Goal: Task Accomplishment & Management: Use online tool/utility

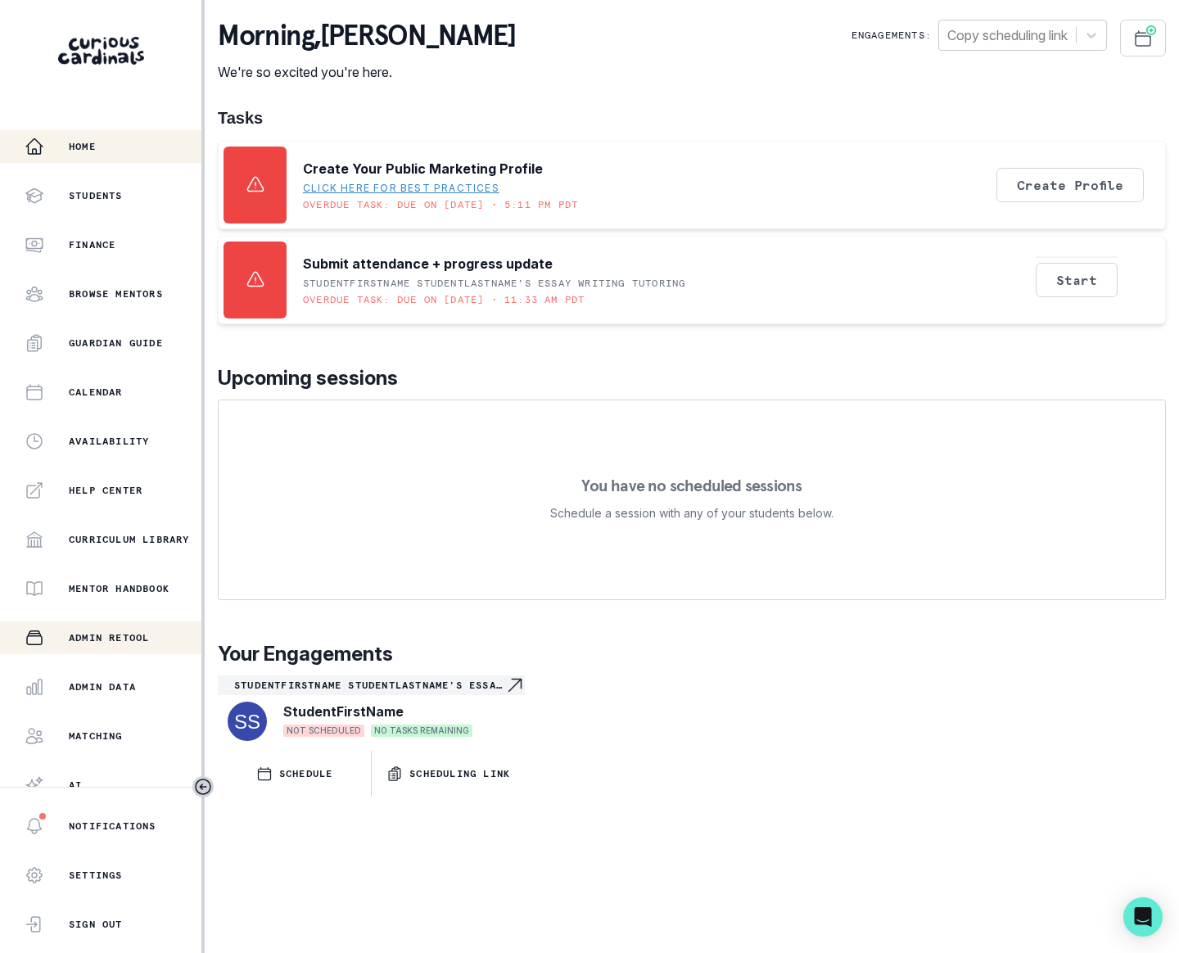
click at [119, 636] on p "Admin Retool" at bounding box center [109, 637] width 80 height 13
click at [95, 683] on p "Admin Data" at bounding box center [102, 687] width 67 height 13
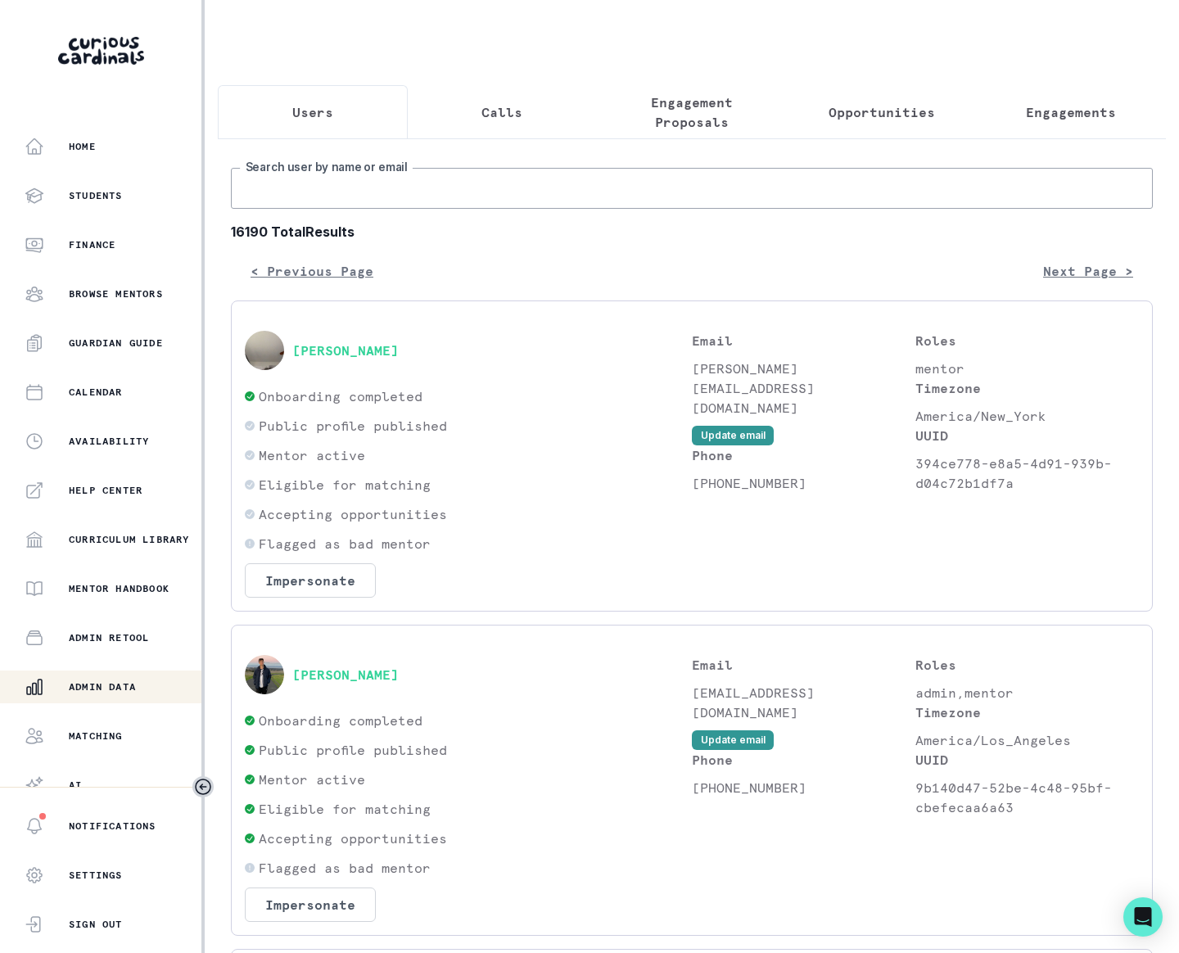
click at [586, 186] on input "Search user by name or email" at bounding box center [692, 188] width 922 height 41
type input "[PERSON_NAME]"
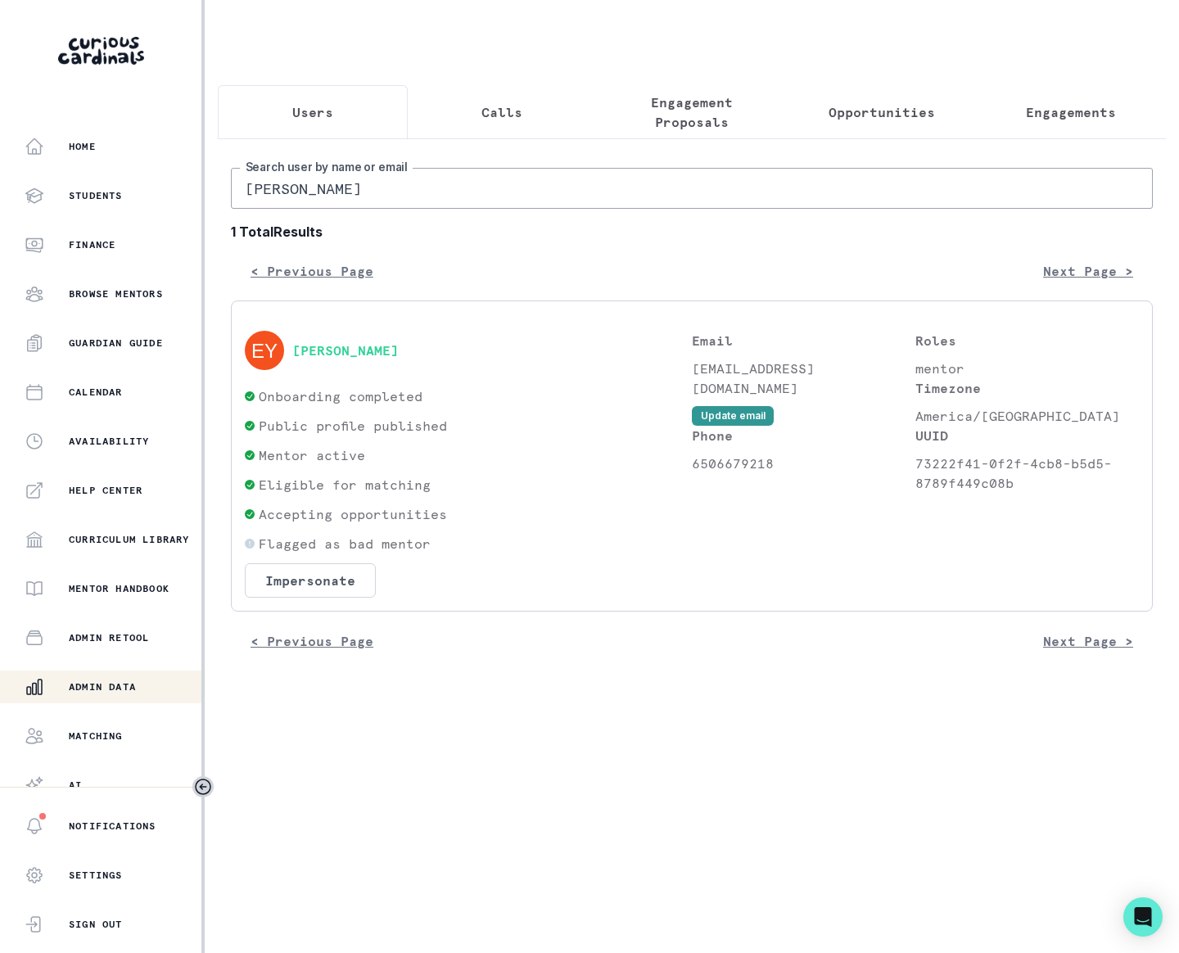
click at [315, 563] on div "Impersonate Confirmation Are you sure? Impersonating means that whatever you do…" at bounding box center [310, 580] width 131 height 34
click at [315, 594] on button "Impersonate" at bounding box center [310, 580] width 131 height 34
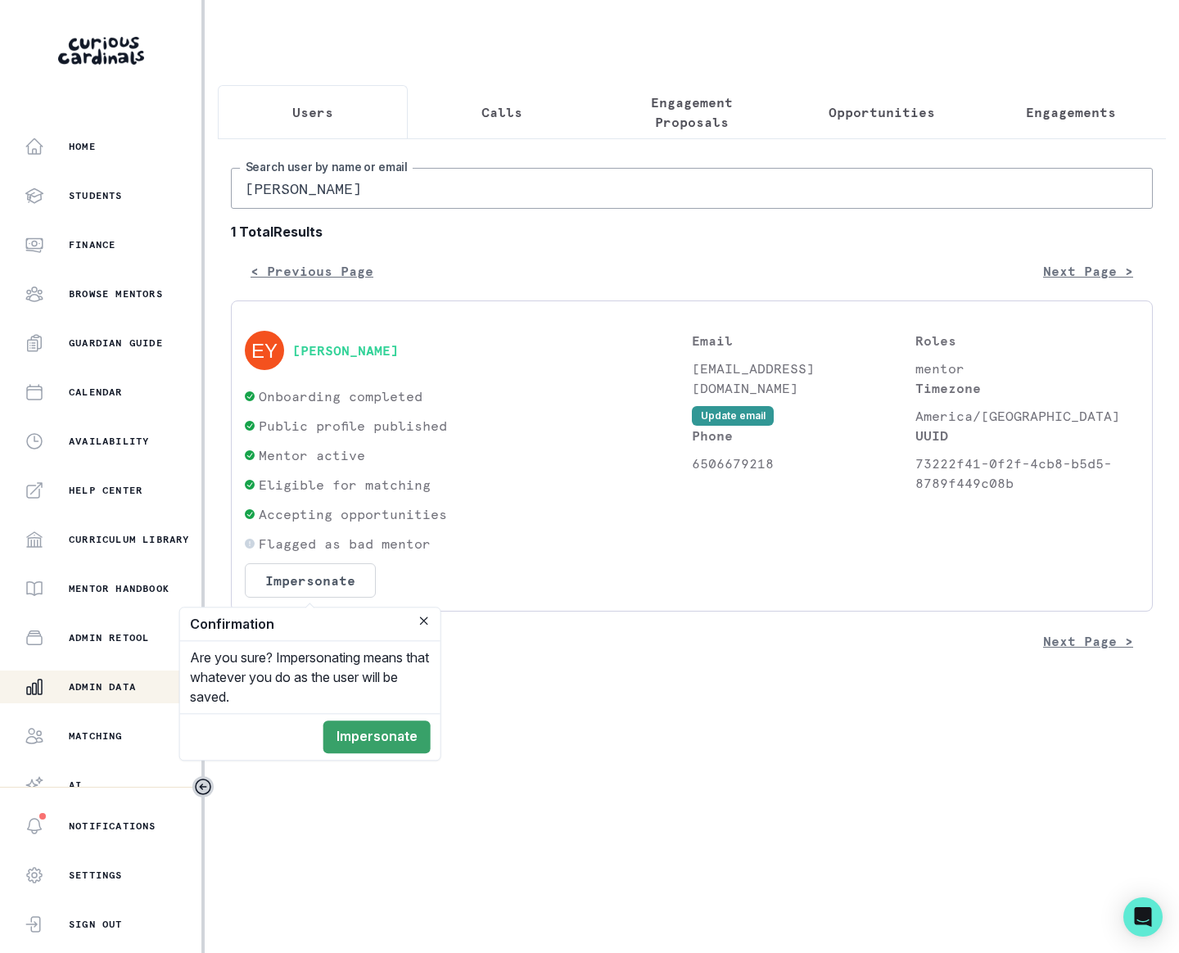
click at [376, 717] on footer "Impersonate" at bounding box center [310, 736] width 260 height 47
click at [374, 734] on button "Impersonate" at bounding box center [377, 737] width 107 height 33
